Goal: Task Accomplishment & Management: Use online tool/utility

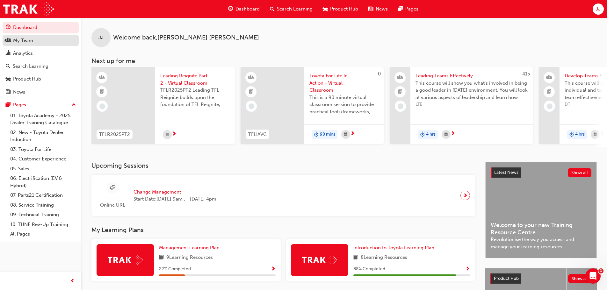
click at [20, 40] on div "My Team" at bounding box center [23, 40] width 20 height 7
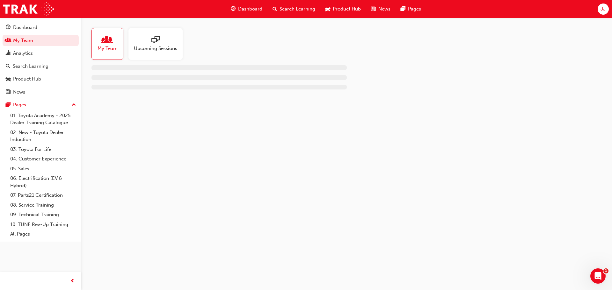
click at [166, 47] on span "Upcoming Sessions" at bounding box center [155, 48] width 43 height 7
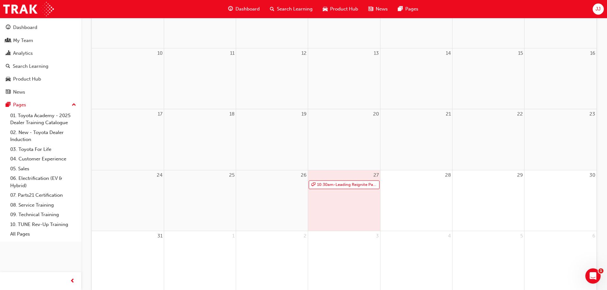
scroll to position [191, 0]
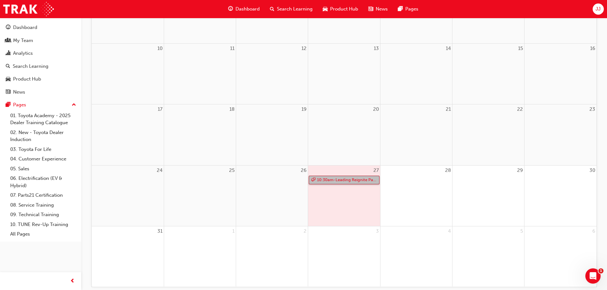
click at [361, 180] on link "10:30am - Leading Reignite Part 2 - Virtual Classroom" at bounding box center [344, 180] width 70 height 9
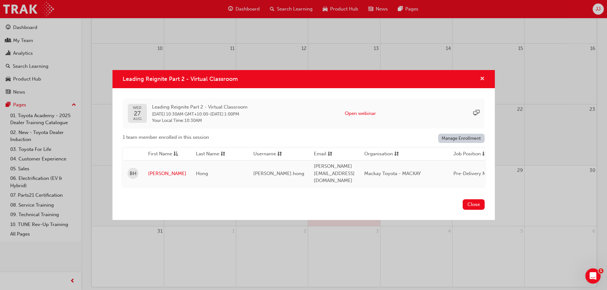
click at [482, 81] on span "cross-icon" at bounding box center [482, 79] width 5 height 6
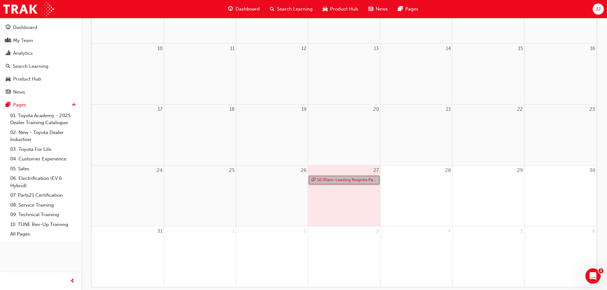
click at [342, 179] on link "10:30am - Leading Reignite Part 2 - Virtual Classroom" at bounding box center [344, 180] width 70 height 9
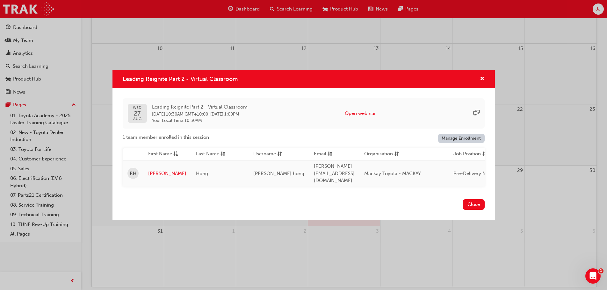
drag, startPoint x: 192, startPoint y: 82, endPoint x: 226, endPoint y: 82, distance: 34.4
click at [193, 82] on span "Leading Reignite Part 2 - Virtual Classroom" at bounding box center [180, 79] width 115 height 7
click at [482, 81] on span "cross-icon" at bounding box center [482, 79] width 5 height 6
